Goal: Task Accomplishment & Management: Manage account settings

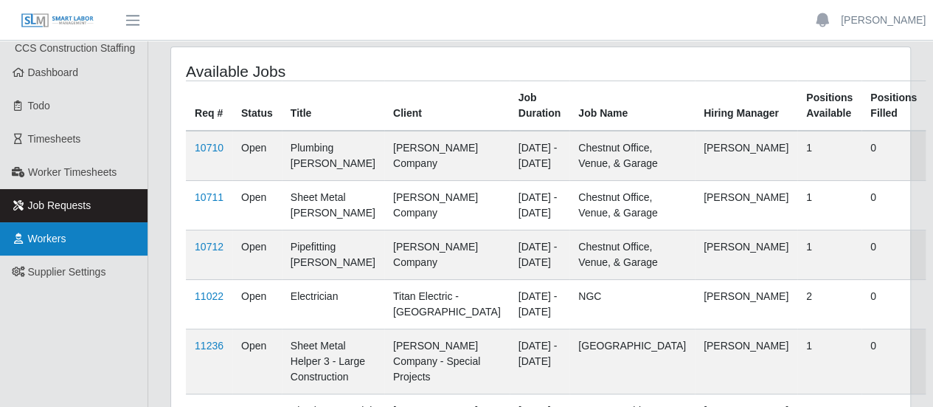
click at [59, 241] on span "Workers" at bounding box center [47, 238] width 38 height 12
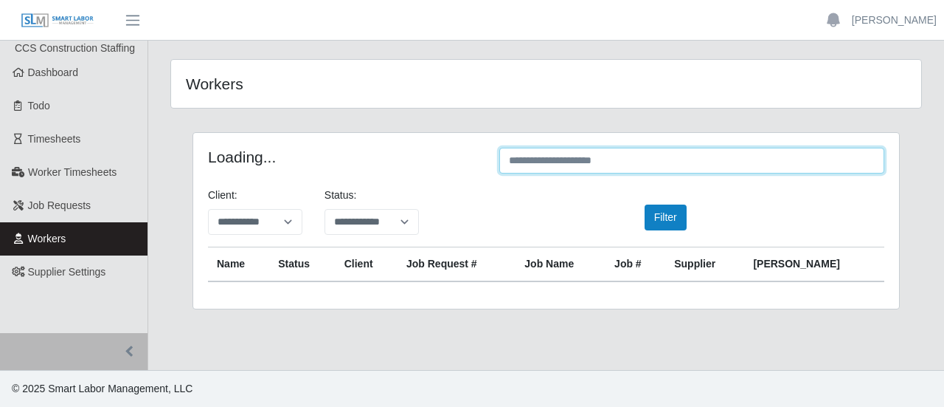
click at [727, 156] on input "text" at bounding box center [691, 161] width 385 height 26
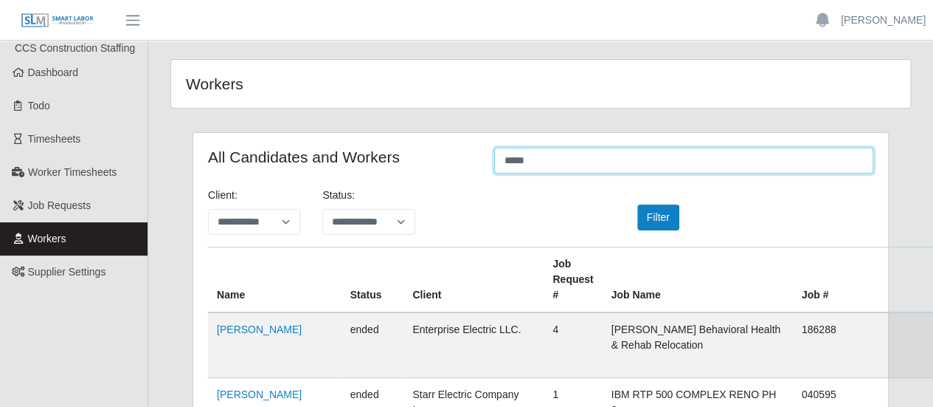
type input "*****"
